Goal: Feedback & Contribution: Submit feedback/report problem

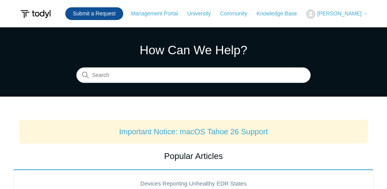
click at [97, 13] on link "Submit a Request" at bounding box center [94, 13] width 58 height 13
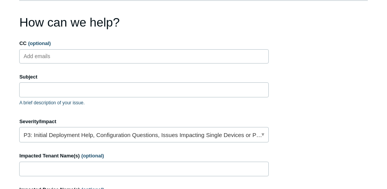
scroll to position [63, 0]
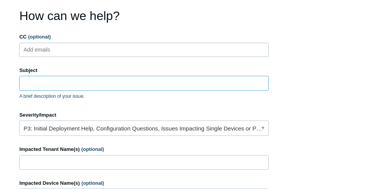
click at [53, 85] on input "Subject" at bounding box center [144, 83] width 250 height 15
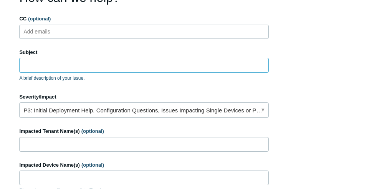
scroll to position [85, 0]
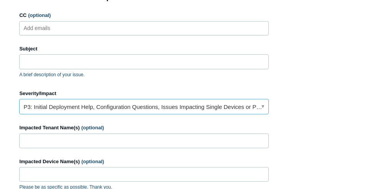
click at [106, 108] on link "P3: Initial Deployment Help, Configuration Questions, Issues Impacting Single D…" at bounding box center [144, 106] width 250 height 15
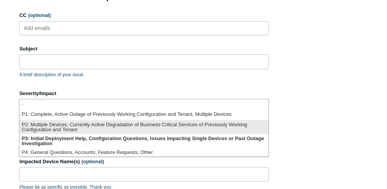
click at [77, 126] on li "P2: Multiple Devices, Currently Active Degradation of Business Critical Service…" at bounding box center [144, 127] width 249 height 14
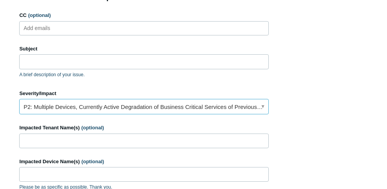
click at [72, 101] on link "P2: Multiple Devices, Currently Active Degradation of Business Critical Service…" at bounding box center [144, 106] width 250 height 15
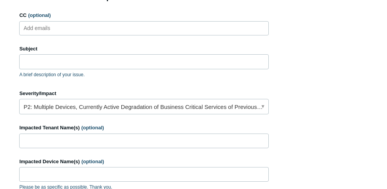
click at [102, 84] on form "CC (optional) Add emails Subject A brief description of your issue. Suggested a…" at bounding box center [144, 171] width 250 height 318
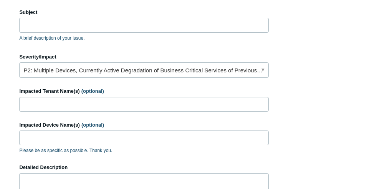
scroll to position [125, 0]
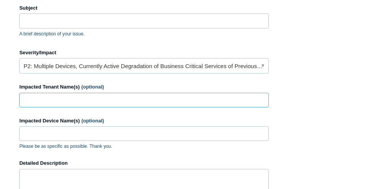
click at [67, 101] on input "Impacted Tenant Name(s) (optional)" at bounding box center [144, 100] width 250 height 15
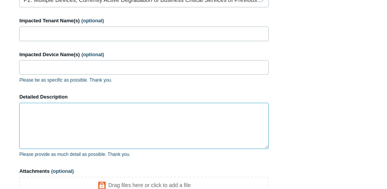
click at [77, 115] on textarea "Detailed Description" at bounding box center [144, 126] width 250 height 46
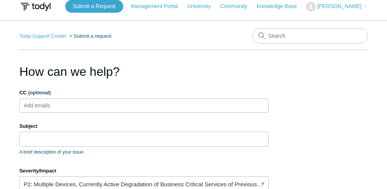
scroll to position [0, 0]
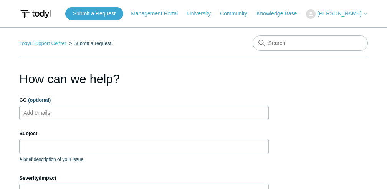
click at [59, 114] on input "CC (optional)" at bounding box center [44, 113] width 46 height 12
click at [59, 113] on input "CC (optional)" at bounding box center [44, 113] width 46 height 12
type input "vasilsult@gmail.com"
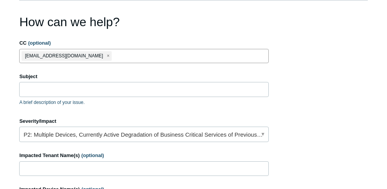
scroll to position [58, 0]
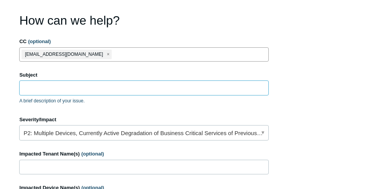
click at [43, 88] on input "Subject" at bounding box center [144, 87] width 250 height 15
paste input "Not Receiving Case Notification Emails"
type input "Not Receiving Case Notification Emails"
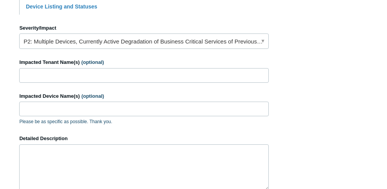
scroll to position [338, 0]
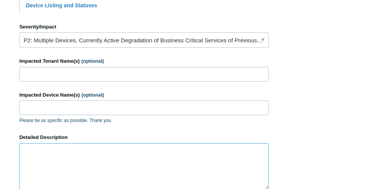
click at [60, 151] on textarea "Detailed Description" at bounding box center [144, 166] width 250 height 46
paste textarea "I’m not receiving email notifications for new cases on my account vasil@infosec…"
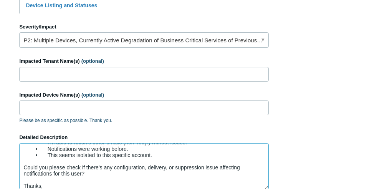
scroll to position [0, 0]
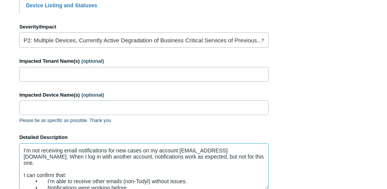
drag, startPoint x: 255, startPoint y: 149, endPoint x: 80, endPoint y: 157, distance: 175.4
click at [80, 157] on textarea "I’m not receiving email notifications for new cases on my account vasil@infosec…" at bounding box center [144, 166] width 250 height 46
click at [139, 160] on textarea "I’m not receiving email notifications for new cases on my account vasil@infosec…" at bounding box center [144, 166] width 250 height 46
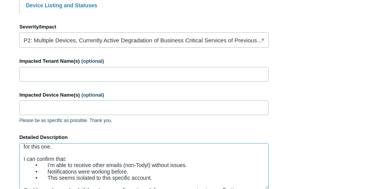
scroll to position [15, 0]
click at [48, 161] on textarea "I’m not receiving email notifications for new cases on my account vasil@infosec…" at bounding box center [144, 166] width 250 height 46
click at [48, 165] on textarea "I’m not receiving email notifications for new cases on my account vasil@infosec…" at bounding box center [144, 166] width 250 height 46
click at [48, 172] on textarea "I’m not receiving email notifications for new cases on my account vasil@infosec…" at bounding box center [144, 166] width 250 height 46
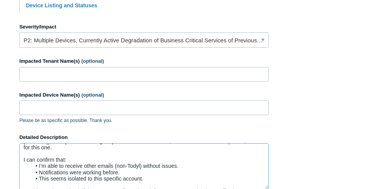
click at [125, 164] on textarea "I’m not receiving email notifications for new cases on my account vasil@infosec…" at bounding box center [144, 166] width 250 height 46
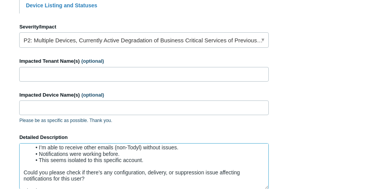
scroll to position [36, 0]
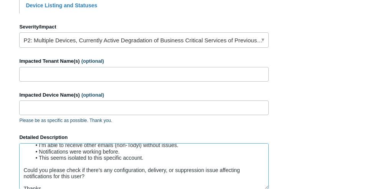
drag, startPoint x: 153, startPoint y: 153, endPoint x: 34, endPoint y: 153, distance: 118.4
click at [34, 153] on textarea "I’m not receiving email notifications for new cases on my account vasil@infosec…" at bounding box center [144, 166] width 250 height 46
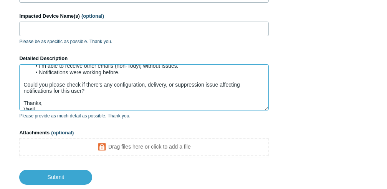
scroll to position [465, 0]
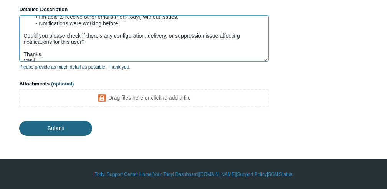
type textarea "I’m not receiving email notifications for new cases on my account vasil@infosec…"
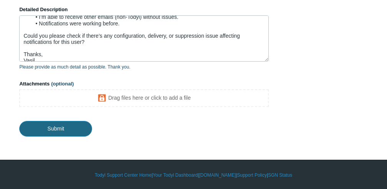
click at [64, 130] on input "Submit" at bounding box center [55, 128] width 73 height 15
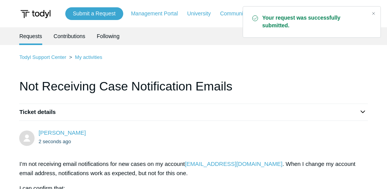
click at [33, 15] on img at bounding box center [35, 14] width 33 height 14
click at [48, 14] on img at bounding box center [35, 14] width 33 height 14
click at [38, 13] on img at bounding box center [35, 14] width 33 height 14
